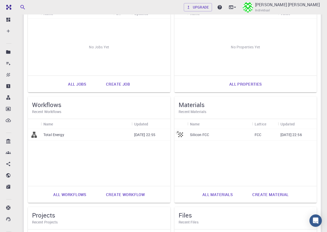
scroll to position [78, 0]
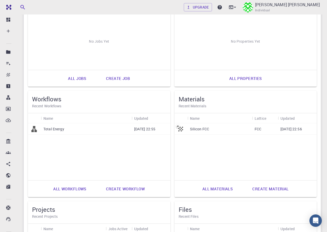
click at [127, 131] on div "Total Energy" at bounding box center [86, 128] width 91 height 11
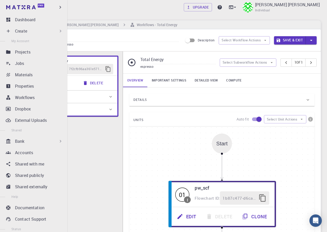
drag, startPoint x: 24, startPoint y: 7, endPoint x: 65, endPoint y: 37, distance: 50.6
click at [24, 7] on img at bounding box center [20, 7] width 29 height 4
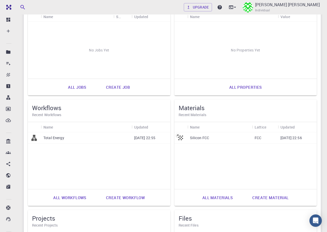
scroll to position [103, 0]
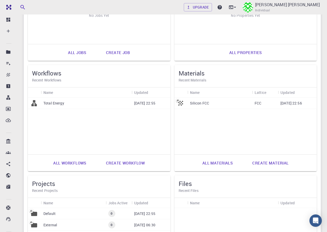
click at [199, 101] on p "Silicon FCC" at bounding box center [199, 103] width 19 height 5
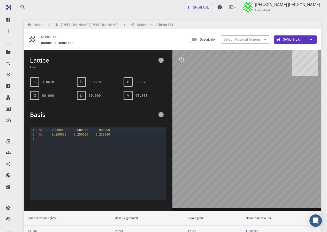
click at [206, 39] on span "Description" at bounding box center [208, 39] width 17 height 4
click at [205, 39] on input "Description" at bounding box center [189, 40] width 29 height 10
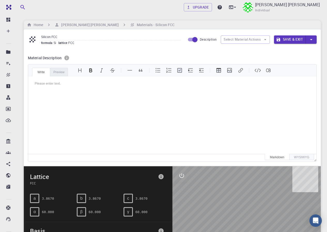
click at [203, 41] on span "Description" at bounding box center [208, 39] width 17 height 4
click at [203, 41] on input "Description" at bounding box center [194, 40] width 29 height 10
checkbox input "false"
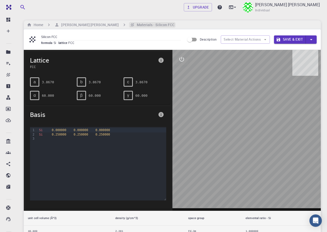
click at [152, 25] on h6 "Materials - Silicon FCC" at bounding box center [155, 25] width 40 height 6
click at [129, 93] on div "γ" at bounding box center [128, 95] width 9 height 9
click at [157, 60] on button "info" at bounding box center [161, 60] width 10 height 10
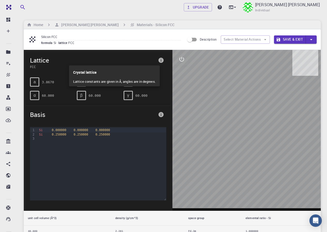
click at [158, 60] on div at bounding box center [163, 116] width 327 height 232
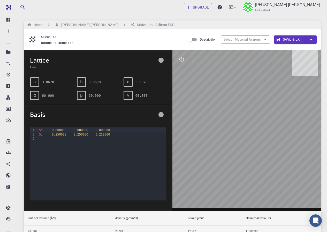
drag, startPoint x: 285, startPoint y: 178, endPoint x: 255, endPoint y: 167, distance: 31.9
click at [255, 167] on div at bounding box center [246, 130] width 149 height 161
drag, startPoint x: 257, startPoint y: 167, endPoint x: 215, endPoint y: 183, distance: 44.1
click at [240, 182] on div at bounding box center [246, 130] width 149 height 161
click at [292, 37] on button "Save & Exit" at bounding box center [290, 39] width 32 height 8
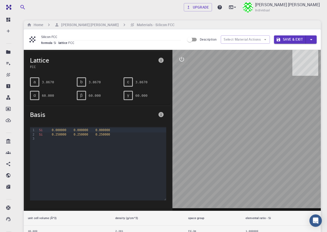
click at [282, 41] on button "Save & Exit" at bounding box center [290, 39] width 32 height 8
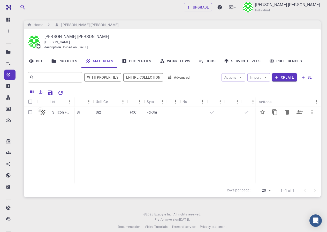
click at [115, 113] on div "Si2" at bounding box center [110, 112] width 34 height 11
click at [237, 111] on icon at bounding box center [235, 112] width 5 height 5
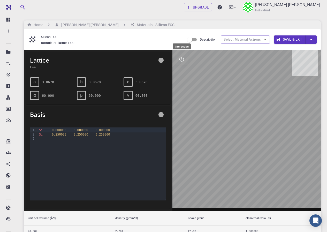
click at [177, 59] on button "interactive" at bounding box center [182, 59] width 12 height 12
click at [180, 61] on icon "interactive" at bounding box center [182, 59] width 6 height 6
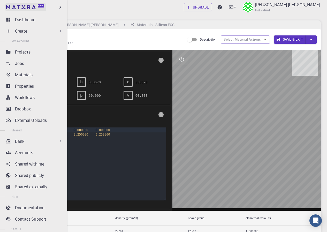
click at [11, 7] on link "Free" at bounding box center [25, 7] width 41 height 8
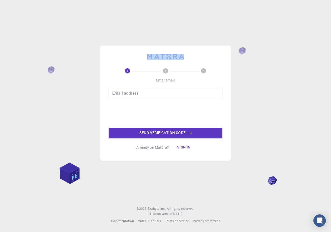
drag, startPoint x: 142, startPoint y: 55, endPoint x: 194, endPoint y: 61, distance: 52.3
click at [194, 61] on div "1 2 3 Enter email Email address Email address Send verification code Already on…" at bounding box center [166, 103] width 114 height 99
